Goal: Task Accomplishment & Management: Manage account settings

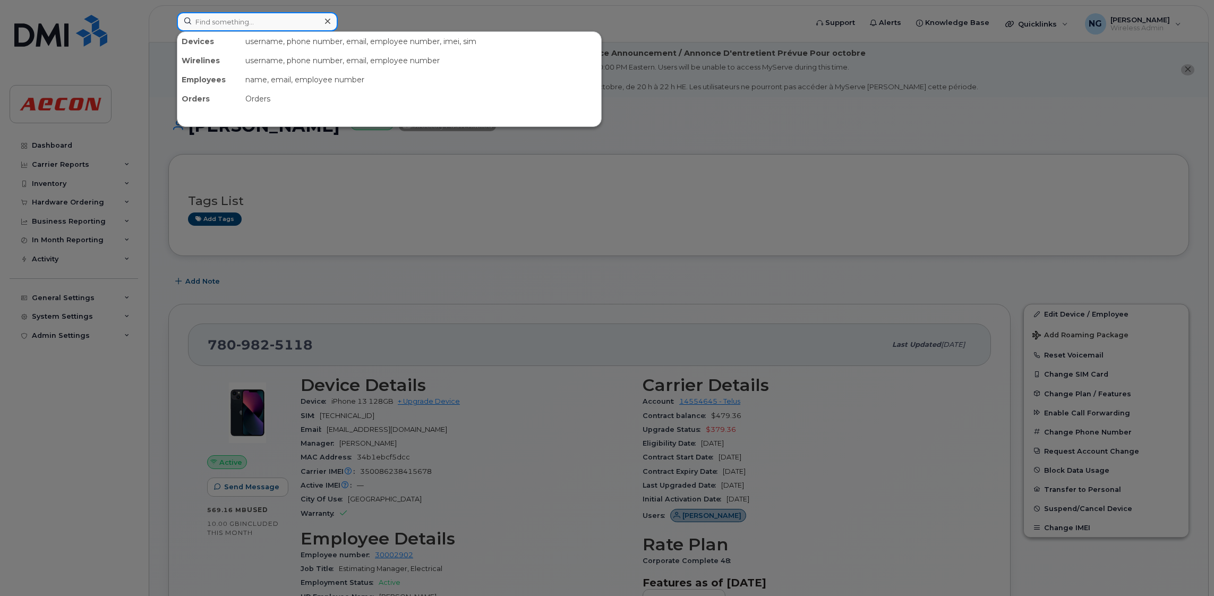
drag, startPoint x: 282, startPoint y: 20, endPoint x: 276, endPoint y: 22, distance: 7.2
click at [282, 20] on input at bounding box center [257, 21] width 161 height 19
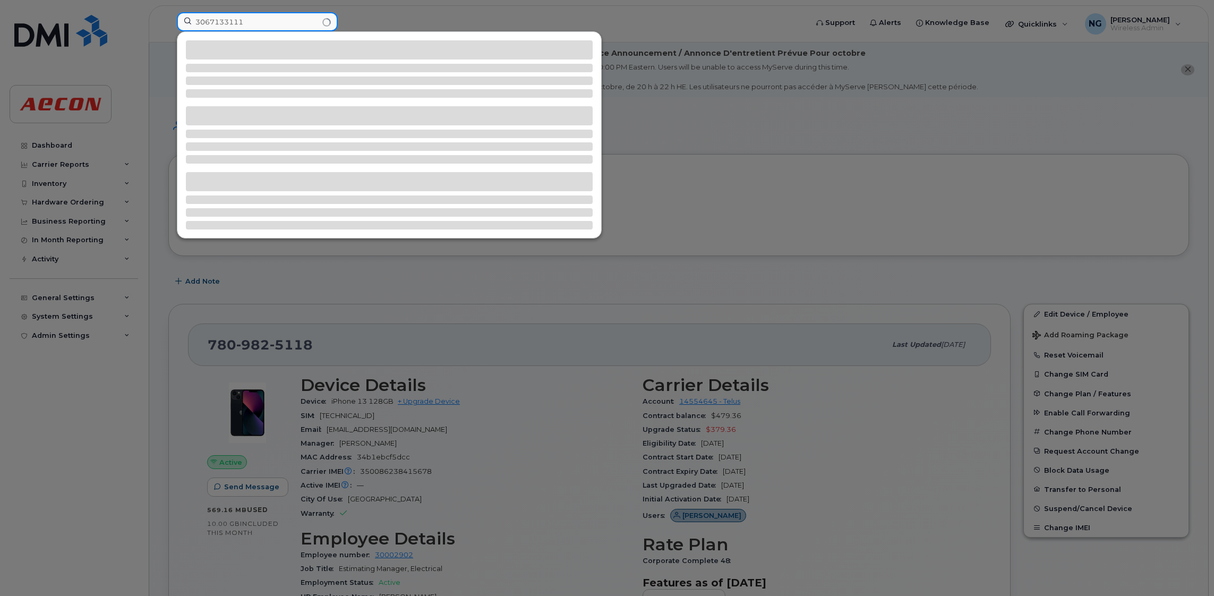
type input "3067133111"
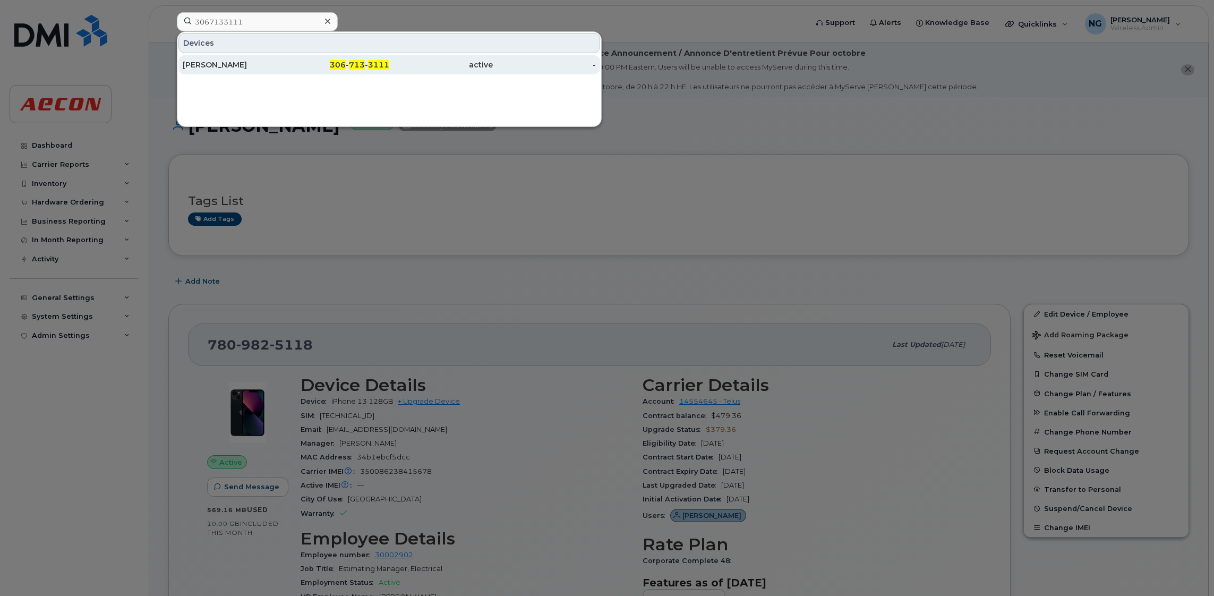
click at [356, 66] on span "713" at bounding box center [357, 65] width 16 height 10
click at [359, 66] on span "713" at bounding box center [357, 65] width 16 height 10
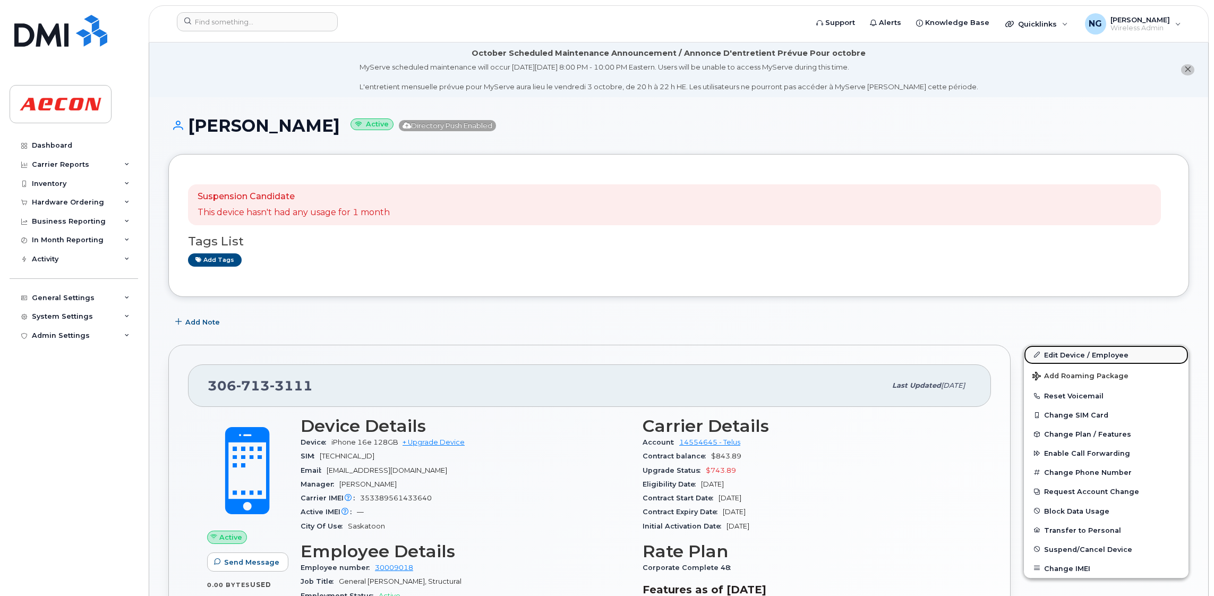
drag, startPoint x: 1074, startPoint y: 353, endPoint x: 1081, endPoint y: 350, distance: 8.1
click at [1074, 353] on link "Edit Device / Employee" at bounding box center [1106, 354] width 165 height 19
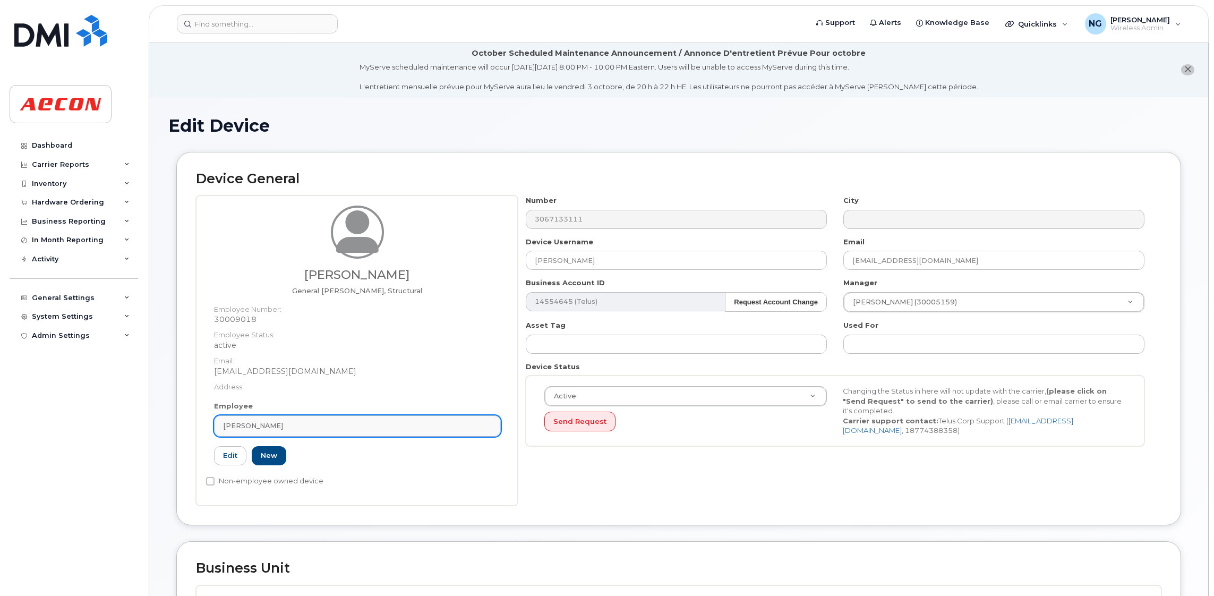
click at [399, 429] on div "[PERSON_NAME]" at bounding box center [357, 425] width 269 height 10
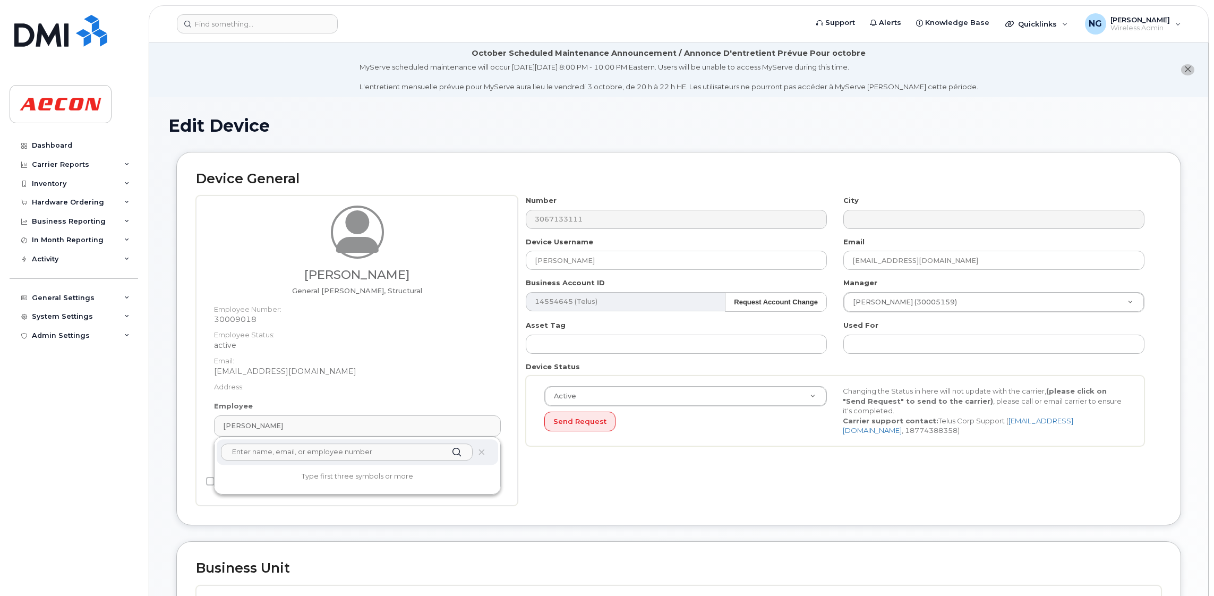
click at [392, 455] on input "text" at bounding box center [347, 451] width 252 height 17
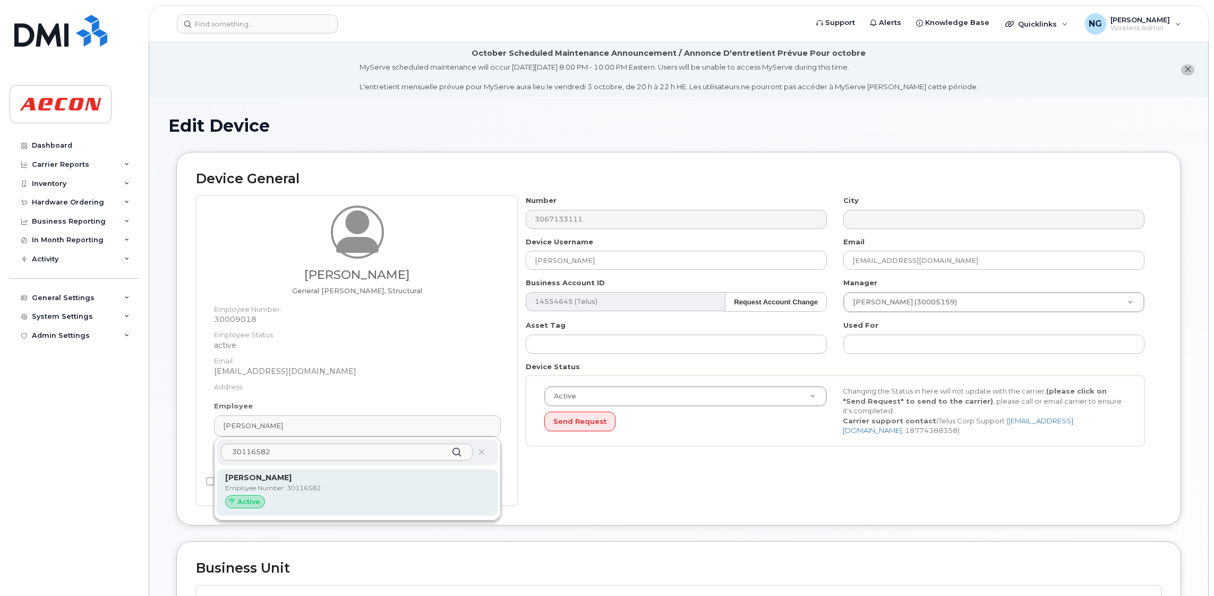
type input "30116582"
click at [398, 485] on p "Employee Number: 30116582" at bounding box center [357, 488] width 264 height 10
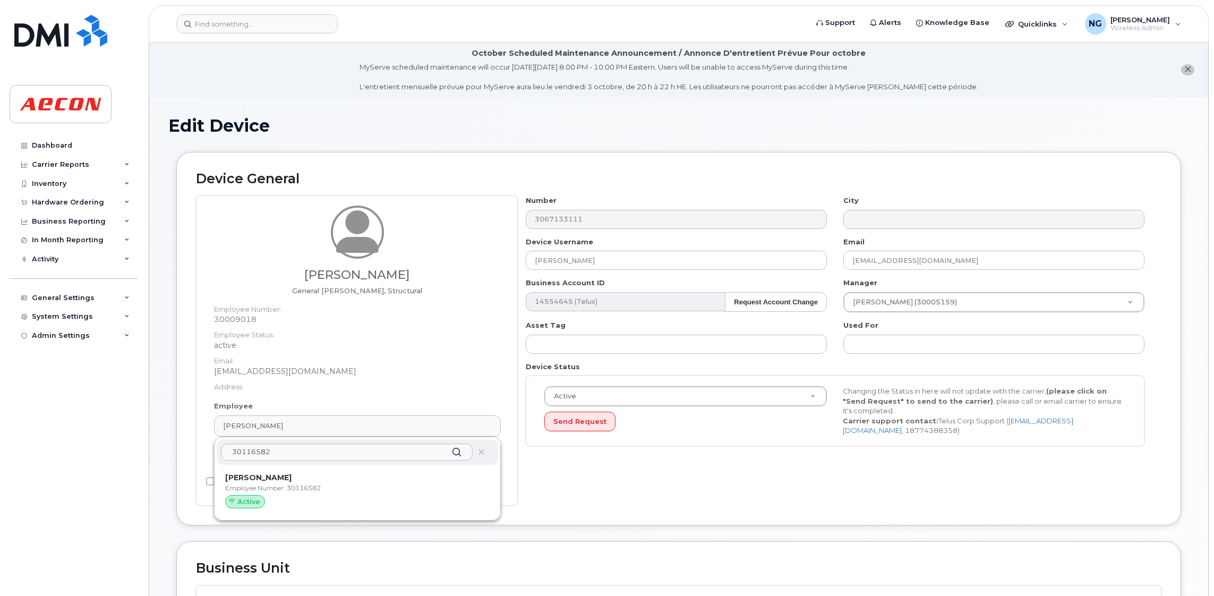
type input "Adam Chow"
type input "30116582"
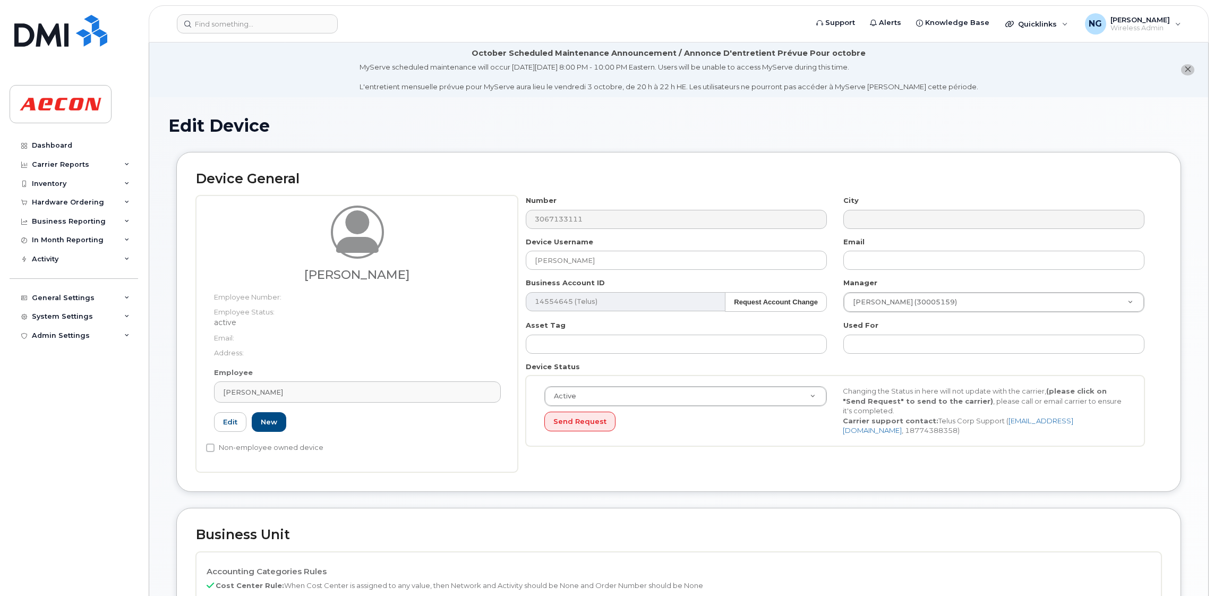
scroll to position [238, 0]
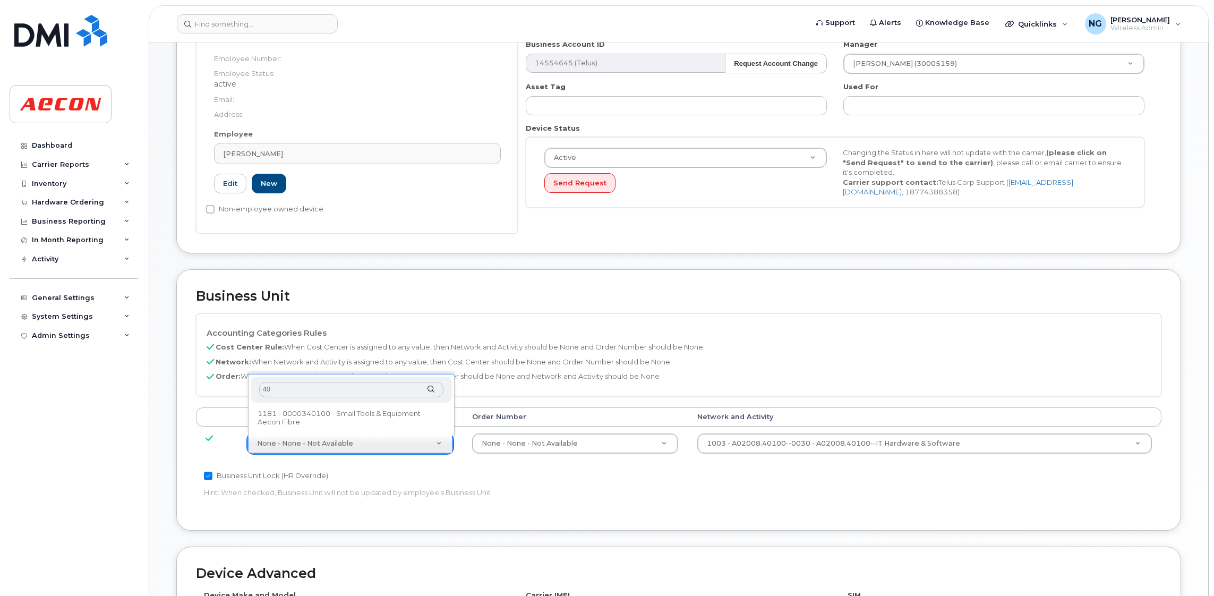
type input "4"
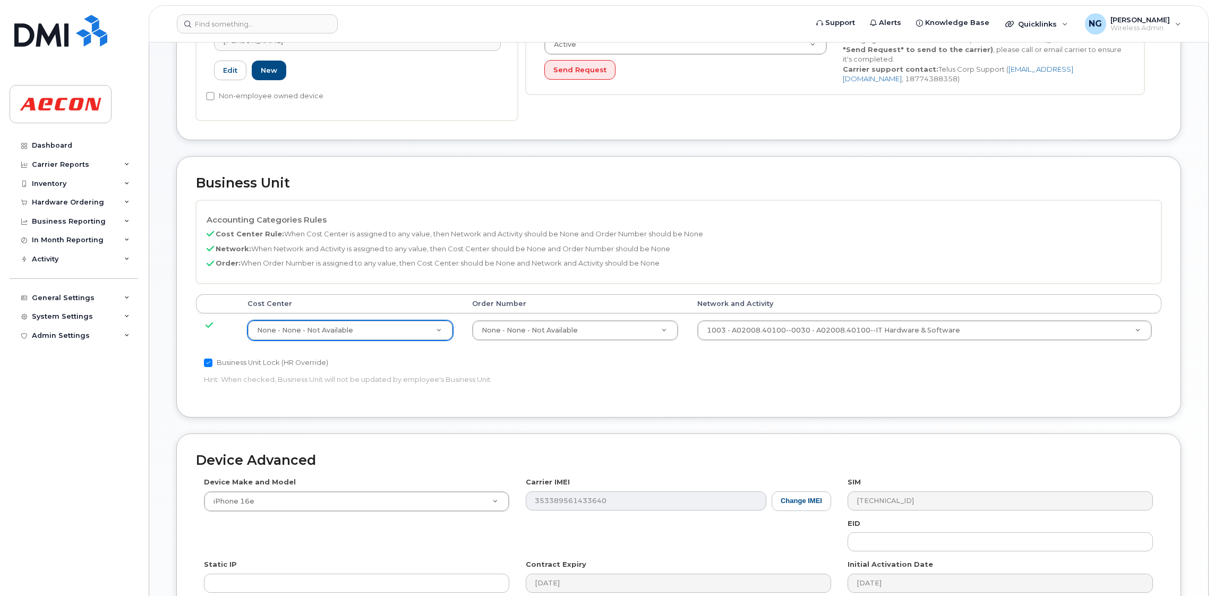
scroll to position [508, 0]
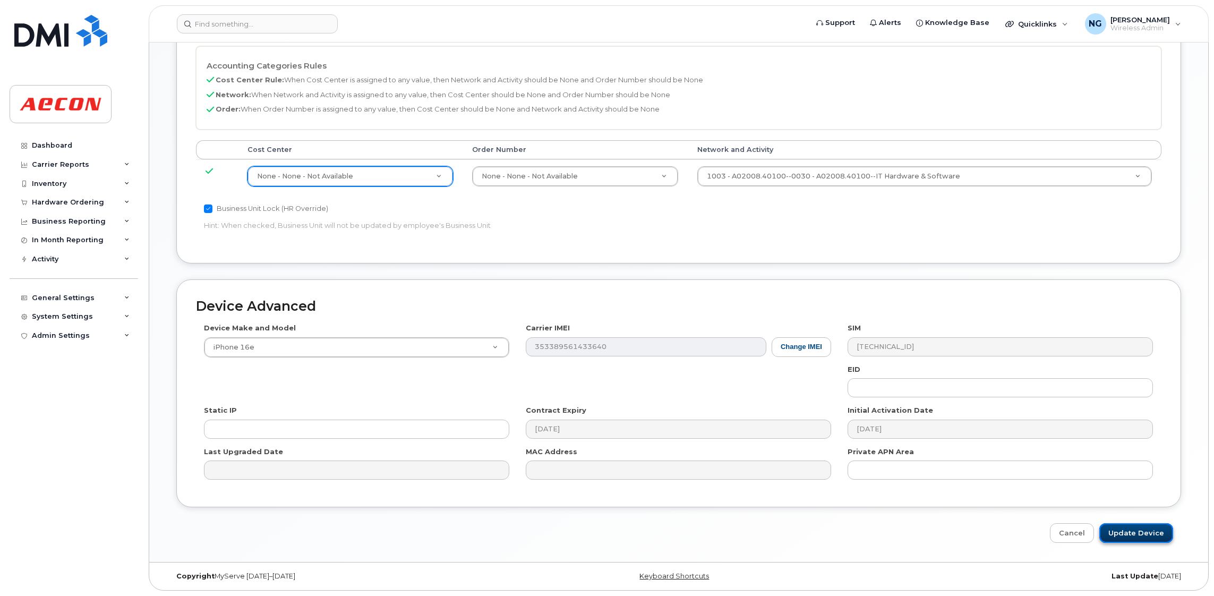
click at [1124, 529] on input "Update Device" at bounding box center [1136, 533] width 74 height 20
type input "Saving..."
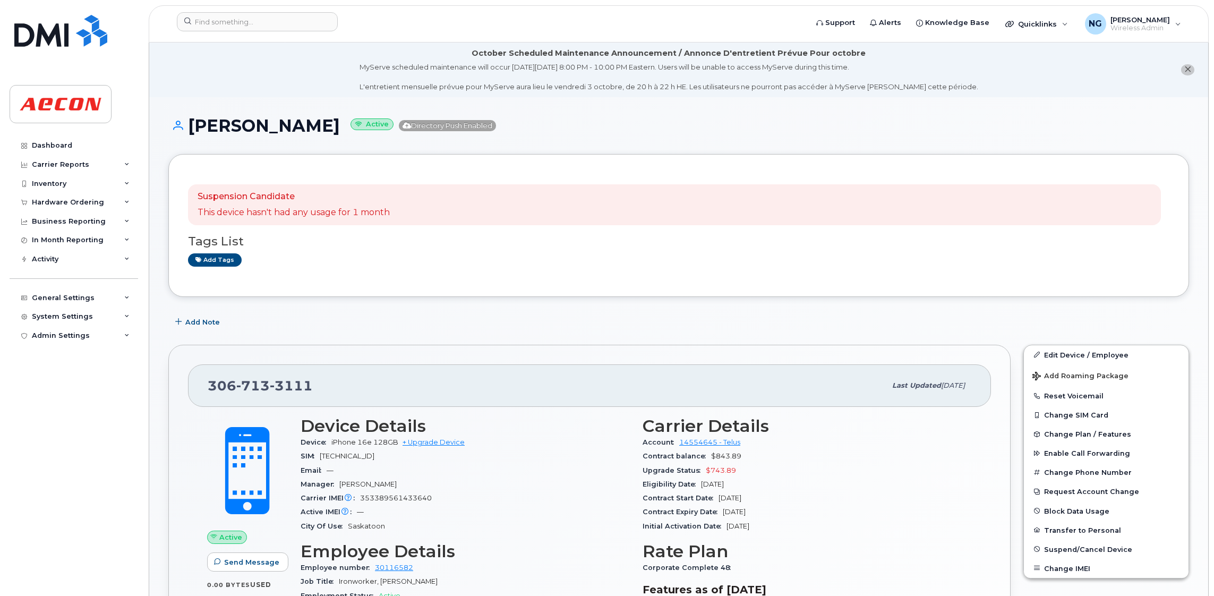
click at [536, 235] on h3 "Tags List" at bounding box center [678, 241] width 981 height 13
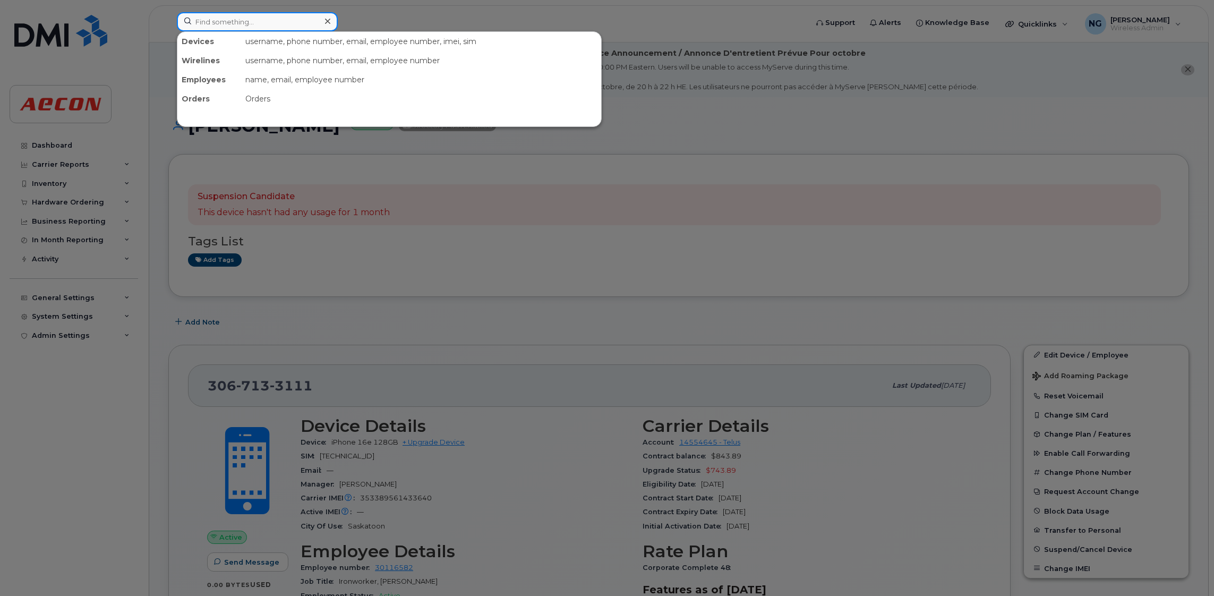
click at [246, 19] on input at bounding box center [257, 21] width 161 height 19
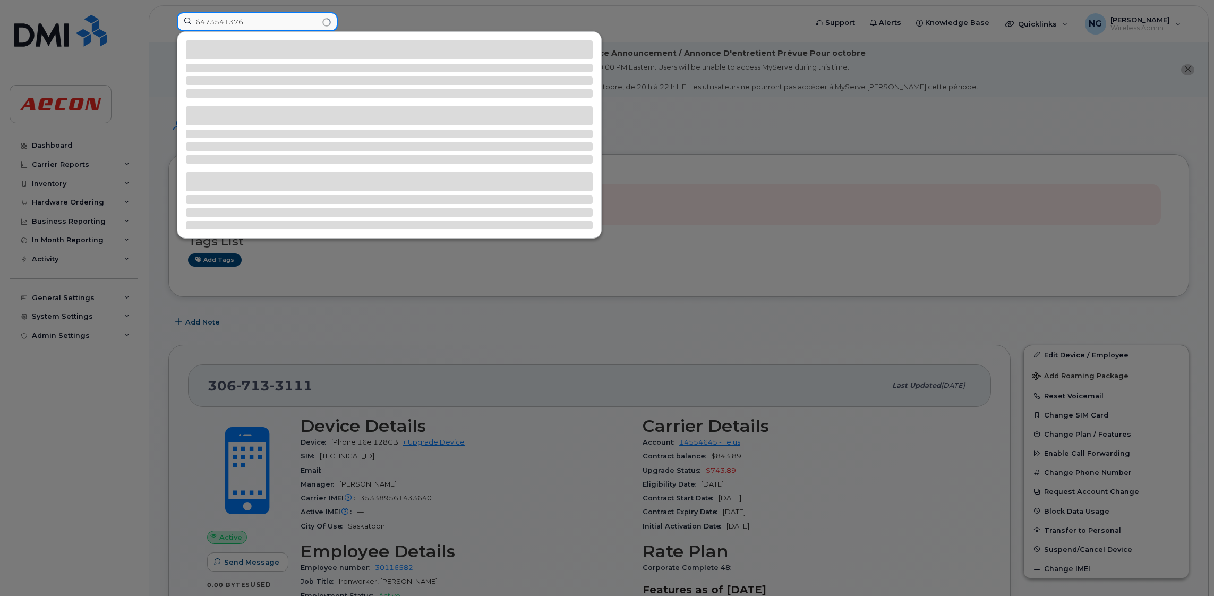
type input "6473541376"
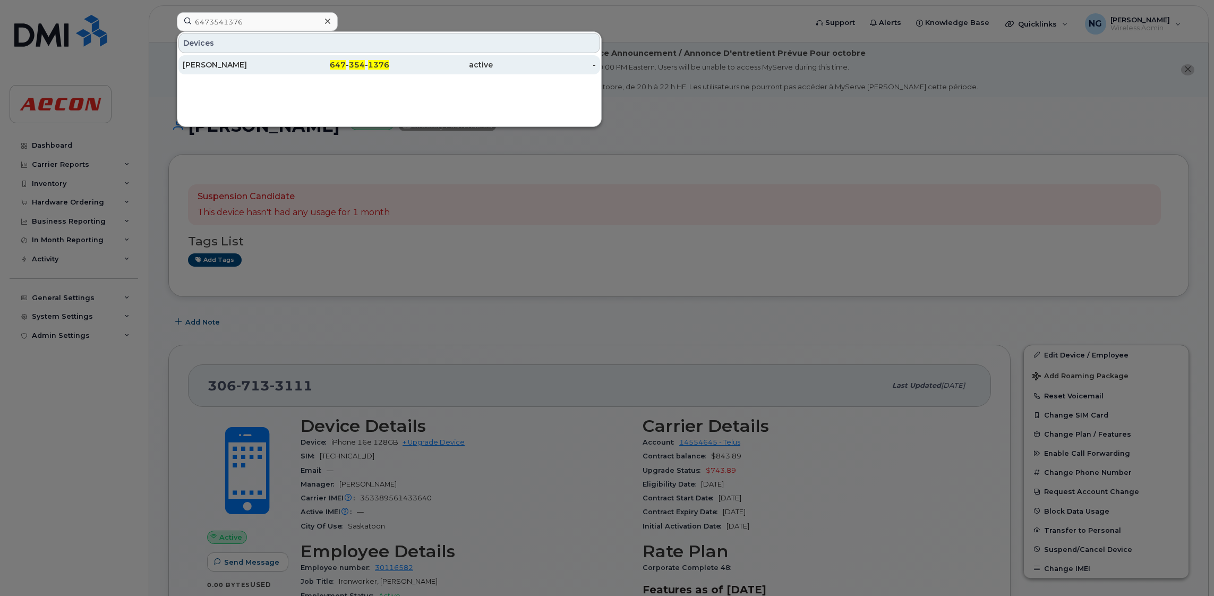
click at [196, 64] on div "Danny Benfeito" at bounding box center [235, 64] width 104 height 11
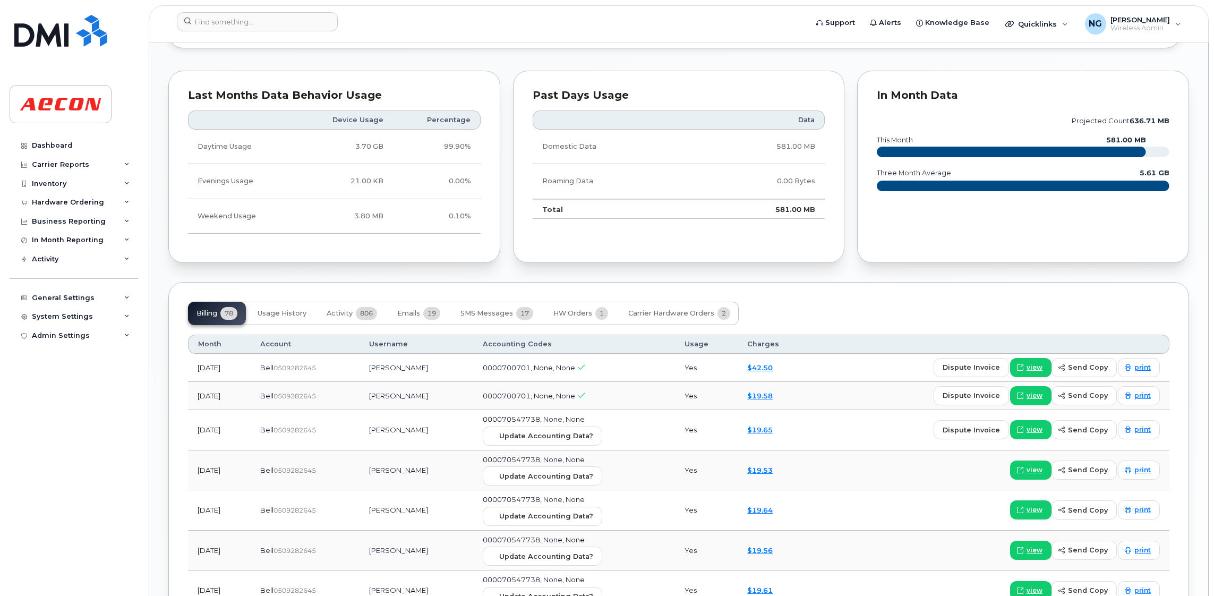
scroll to position [1115, 0]
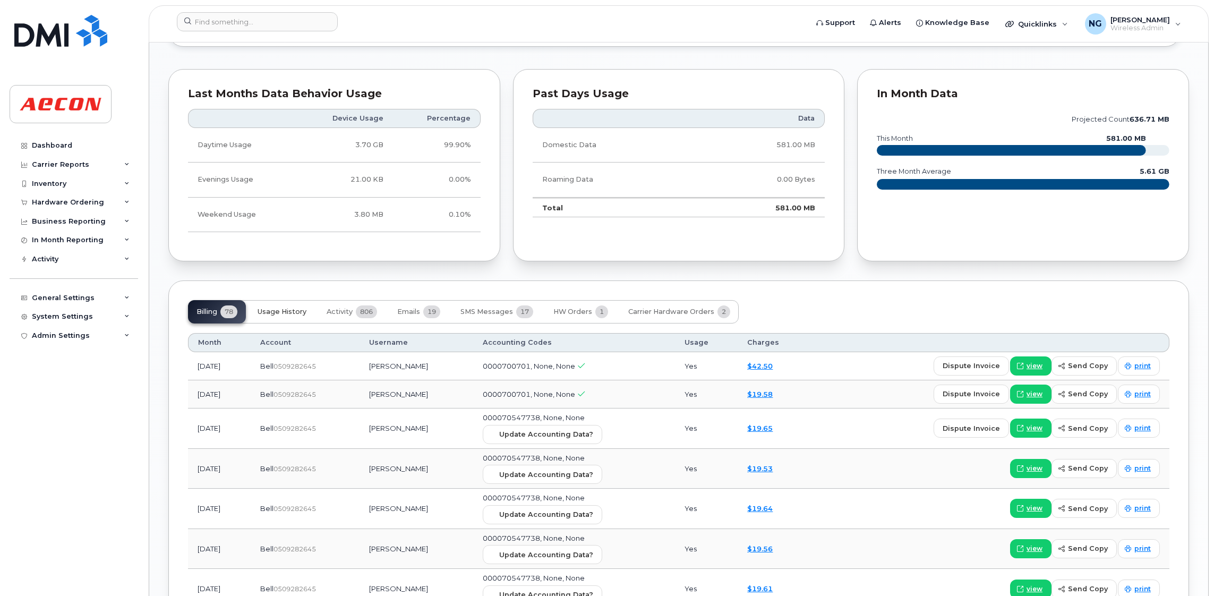
click at [295, 315] on span "Usage History" at bounding box center [281, 311] width 49 height 8
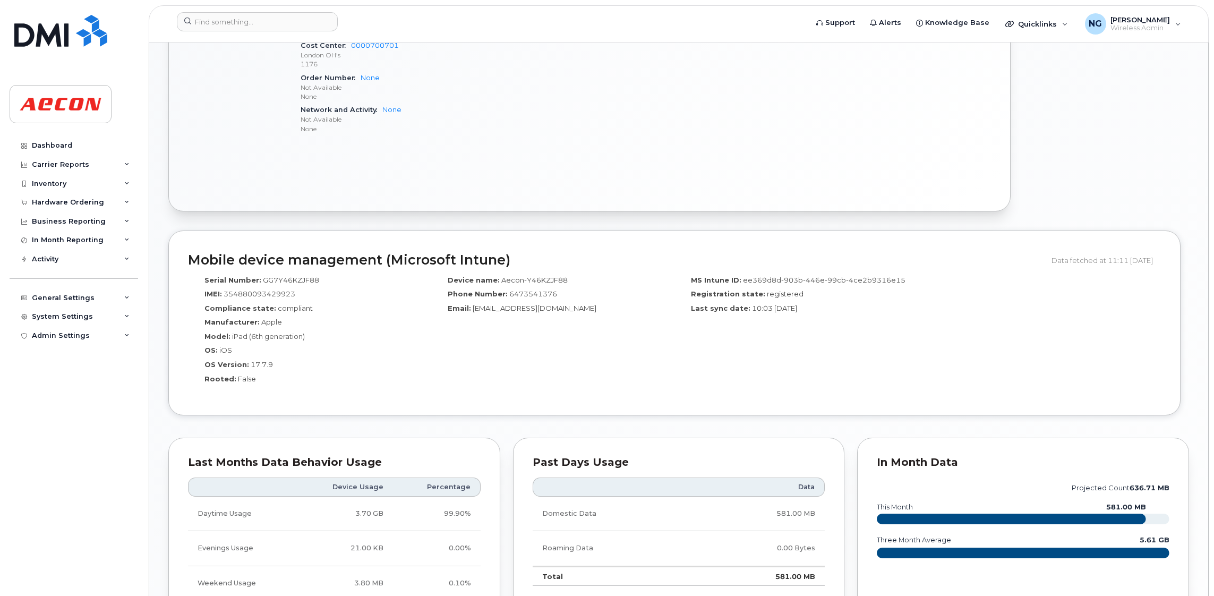
scroll to position [269, 0]
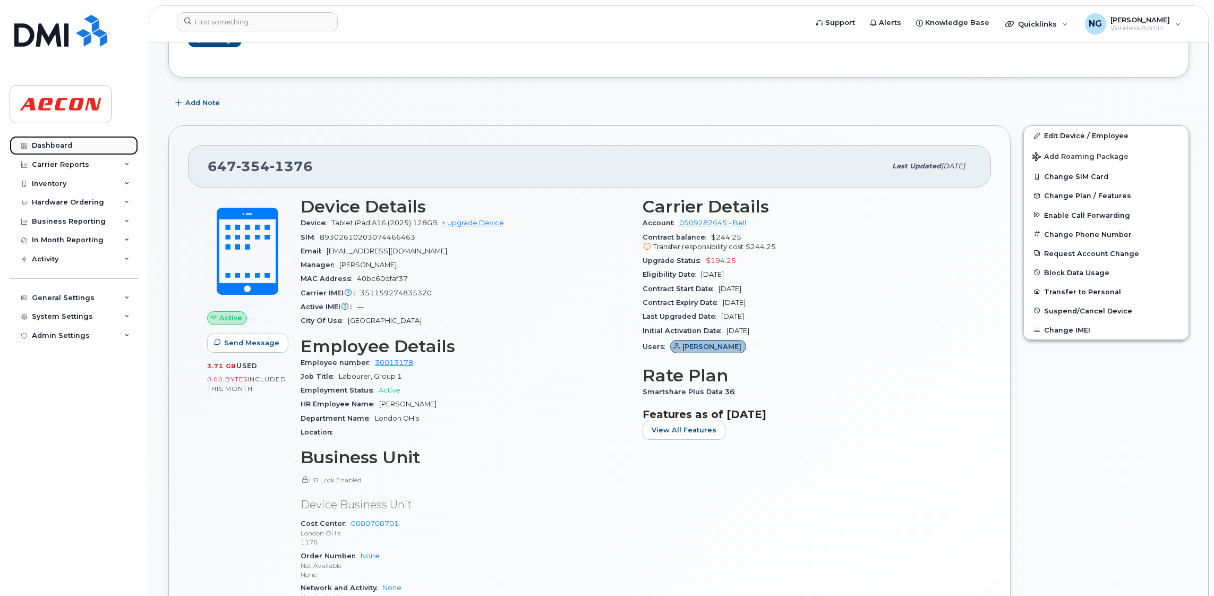
click at [68, 140] on link "Dashboard" at bounding box center [74, 145] width 128 height 19
click at [56, 143] on div "Dashboard" at bounding box center [52, 145] width 40 height 8
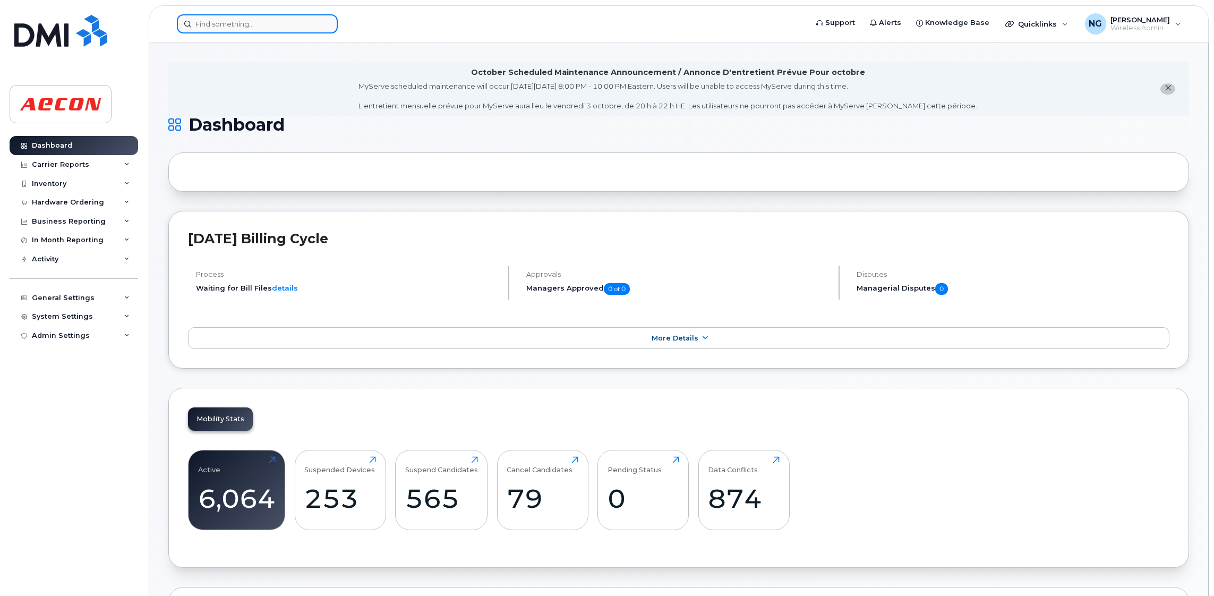
click at [234, 31] on input at bounding box center [257, 23] width 161 height 19
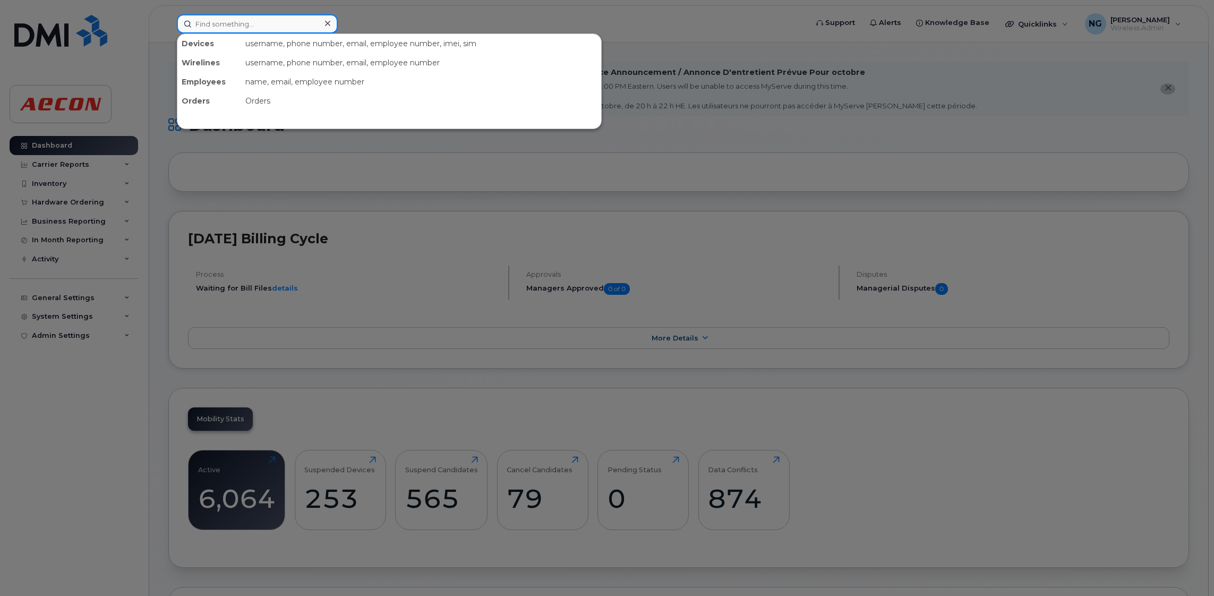
type input "g"
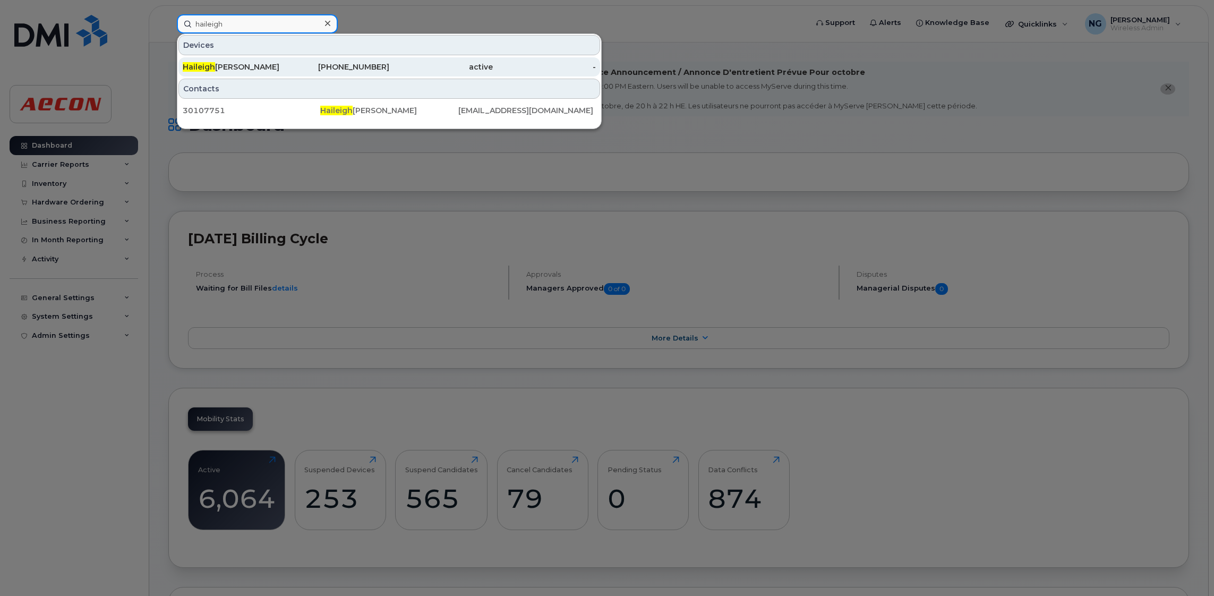
type input "haileigh"
click at [361, 64] on div "289-675-0580" at bounding box center [338, 67] width 104 height 11
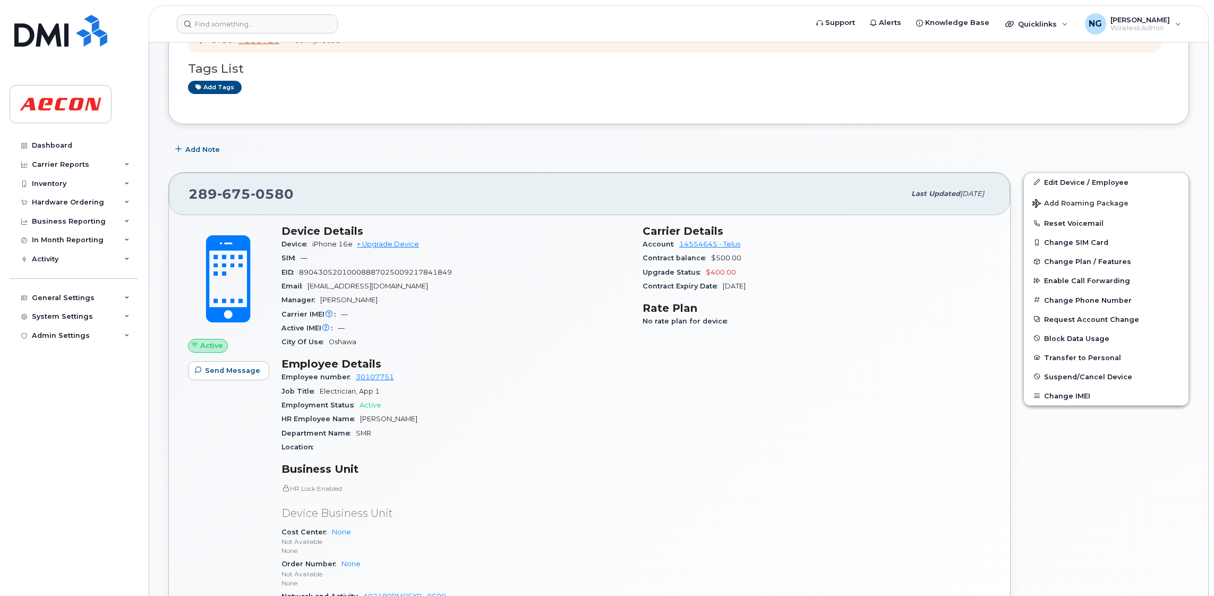
scroll to position [159, 0]
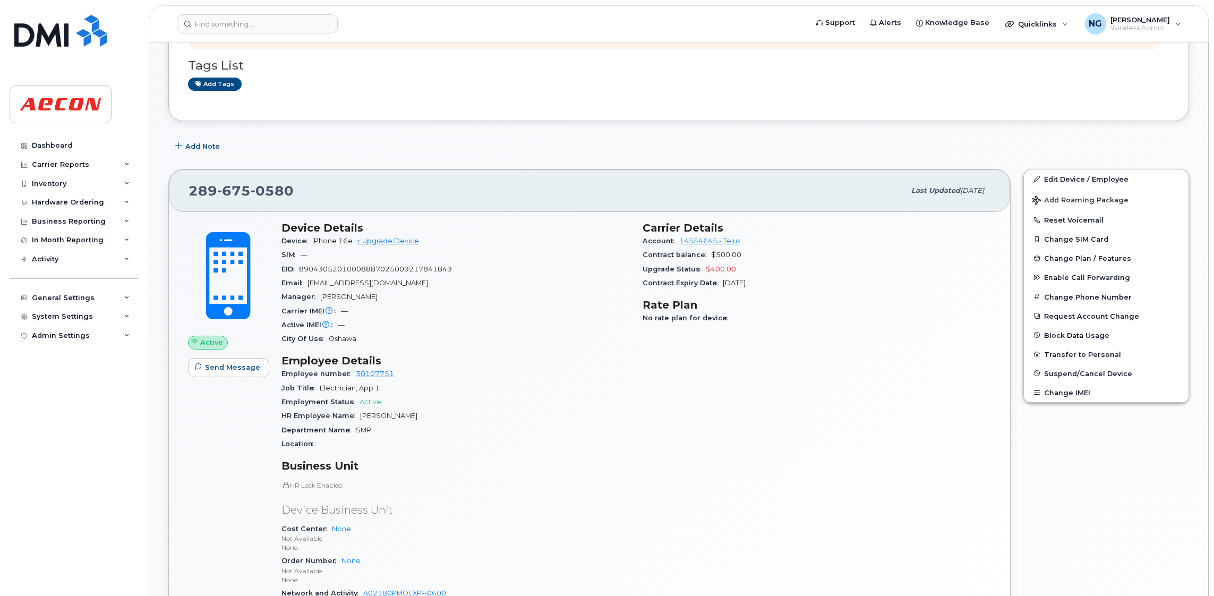
drag, startPoint x: 291, startPoint y: 181, endPoint x: 306, endPoint y: 184, distance: 15.8
click at [300, 182] on div "[PHONE_NUMBER]" at bounding box center [546, 190] width 716 height 22
drag, startPoint x: 296, startPoint y: 191, endPoint x: 183, endPoint y: 211, distance: 114.3
click at [183, 211] on div "[PHONE_NUMBER] Last updated [DATE]" at bounding box center [589, 190] width 841 height 42
copy span "[PHONE_NUMBER]"
